Goal: Task Accomplishment & Management: Use online tool/utility

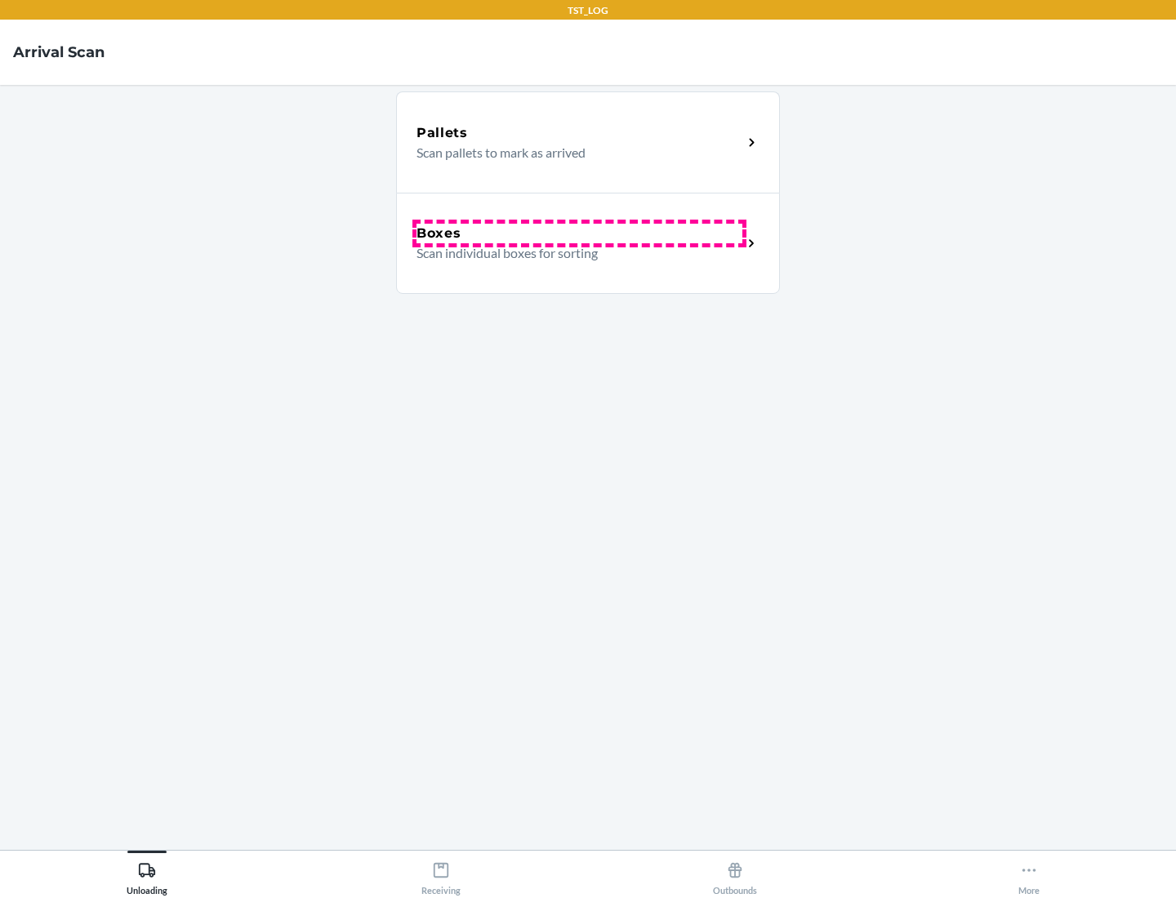
click at [579, 234] on div "Boxes" at bounding box center [579, 234] width 326 height 20
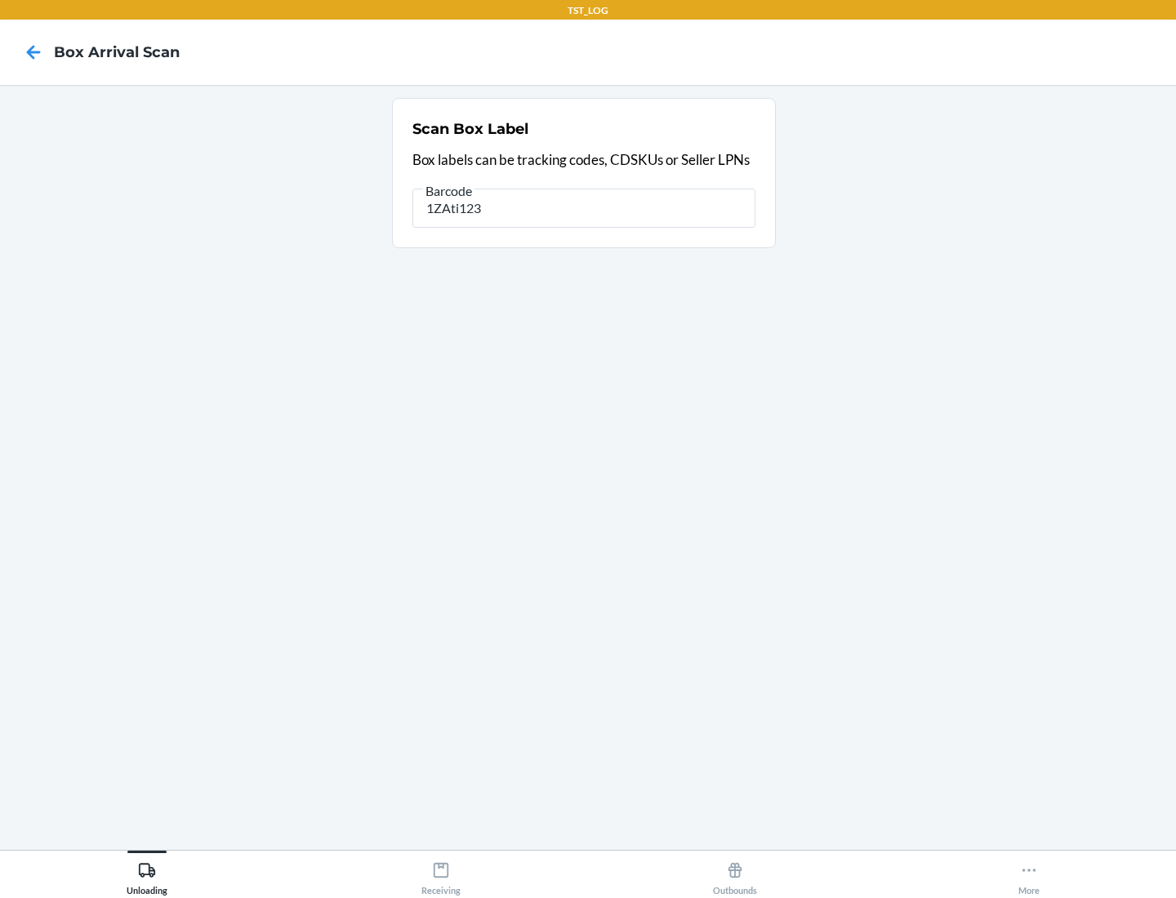
type input "1ZAti123"
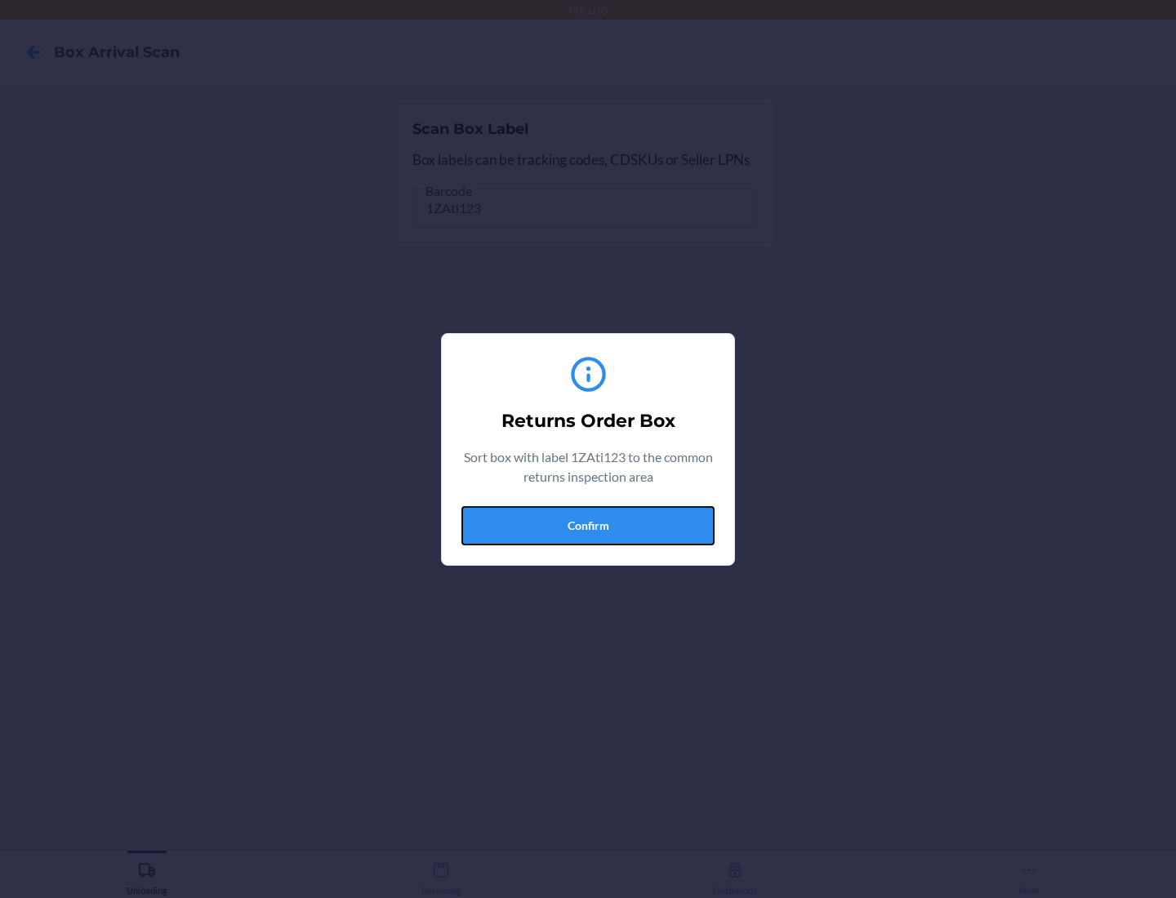
click at [588, 525] on button "Confirm" at bounding box center [587, 525] width 253 height 39
